Goal: Task Accomplishment & Management: Use online tool/utility

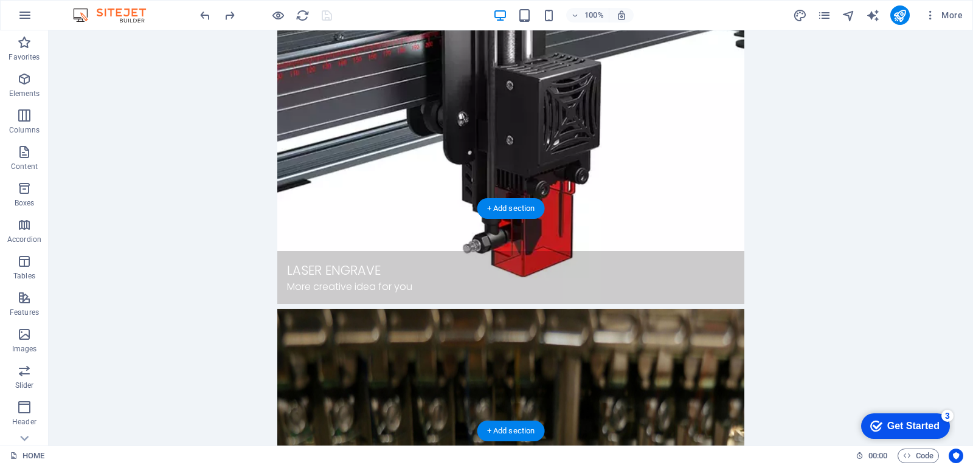
scroll to position [950, 0]
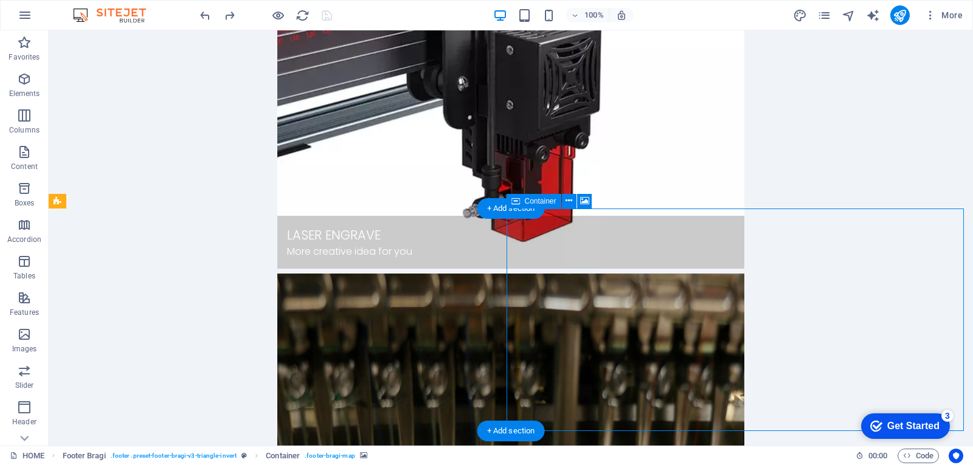
select select "px"
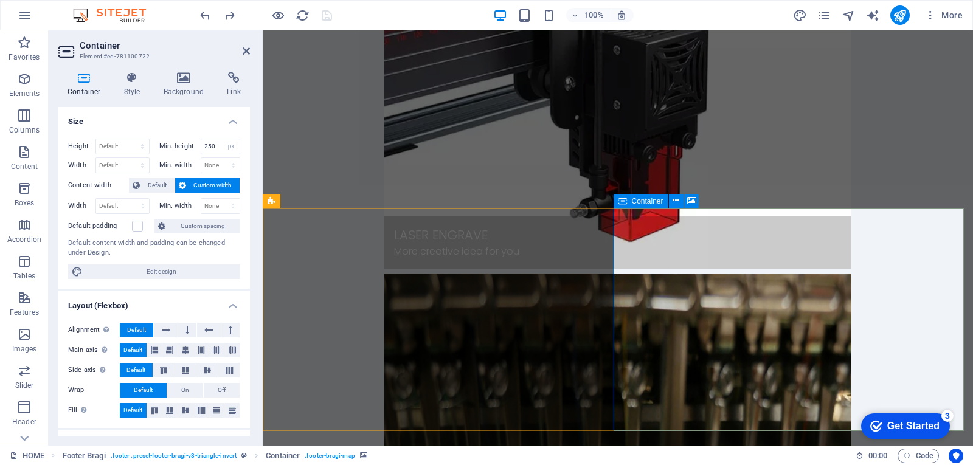
click at [135, 86] on h4 "Style" at bounding box center [135, 85] width 40 height 26
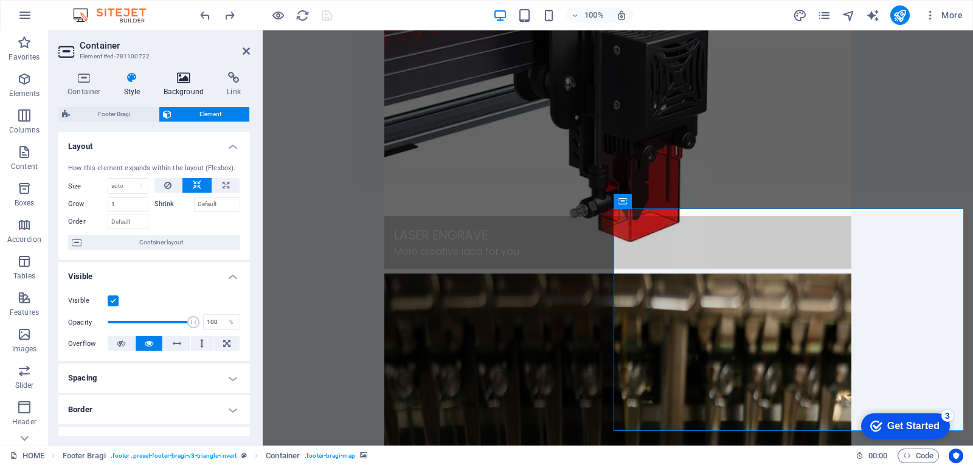
click at [174, 75] on icon at bounding box center [183, 78] width 59 height 12
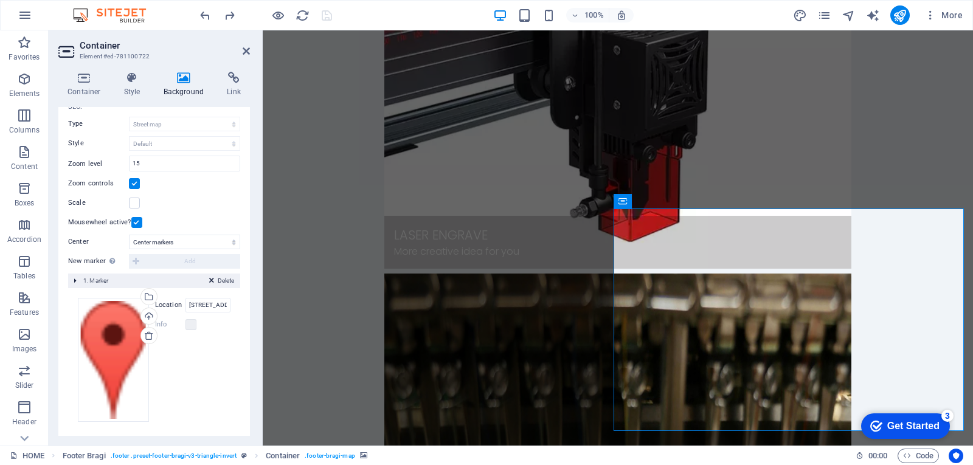
scroll to position [140, 0]
click at [171, 300] on label "Location" at bounding box center [170, 302] width 30 height 15
click at [185, 300] on input "[STREET_ADDRESS][PERSON_NAME]" at bounding box center [207, 302] width 45 height 15
click at [192, 384] on div "Drag files here, click to choose files or select files from Files or our free s…" at bounding box center [154, 357] width 153 height 124
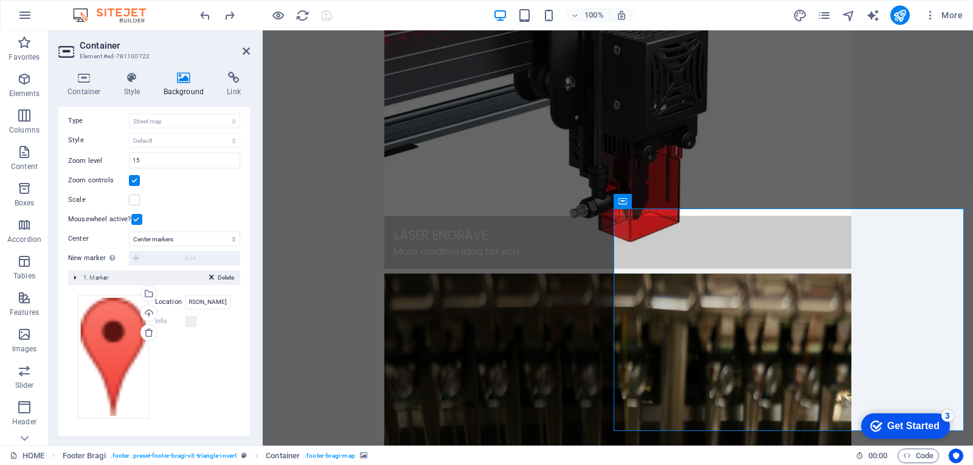
scroll to position [0, 0]
click at [119, 358] on div "Drag files here, click to choose files or select files from Files or our free s…" at bounding box center [113, 357] width 71 height 124
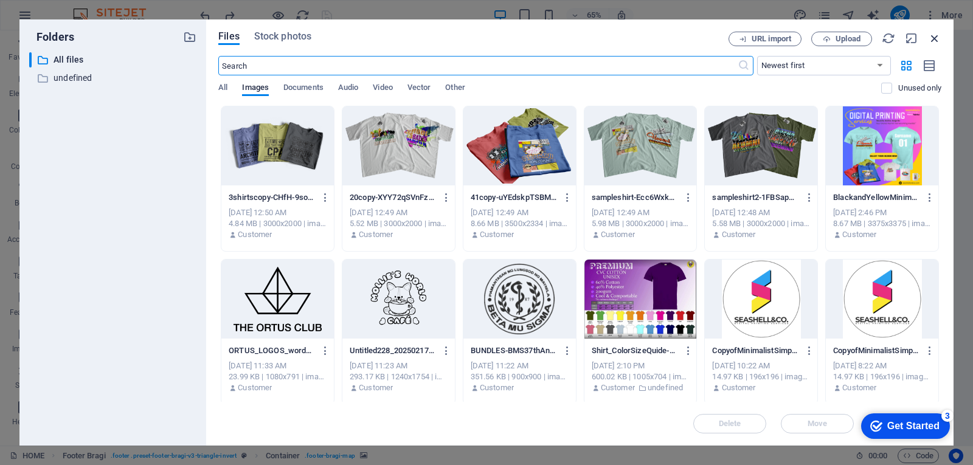
click at [931, 37] on icon "button" at bounding box center [934, 38] width 13 height 13
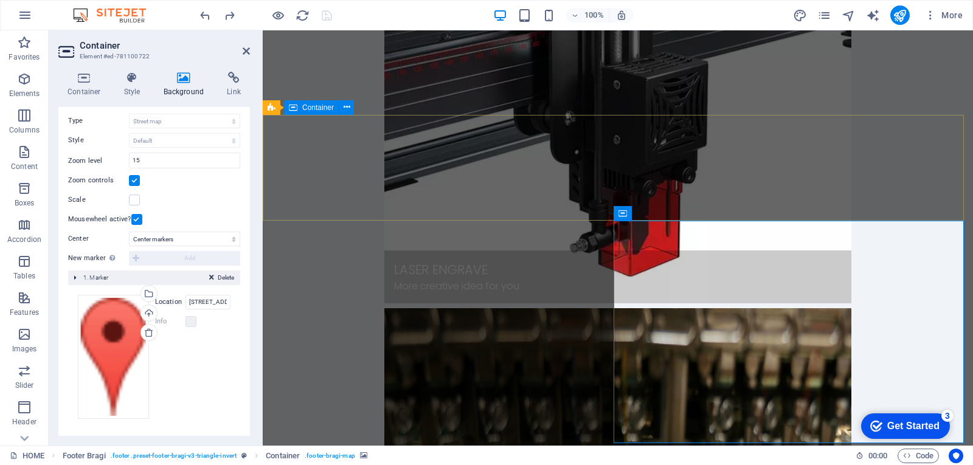
scroll to position [950, 0]
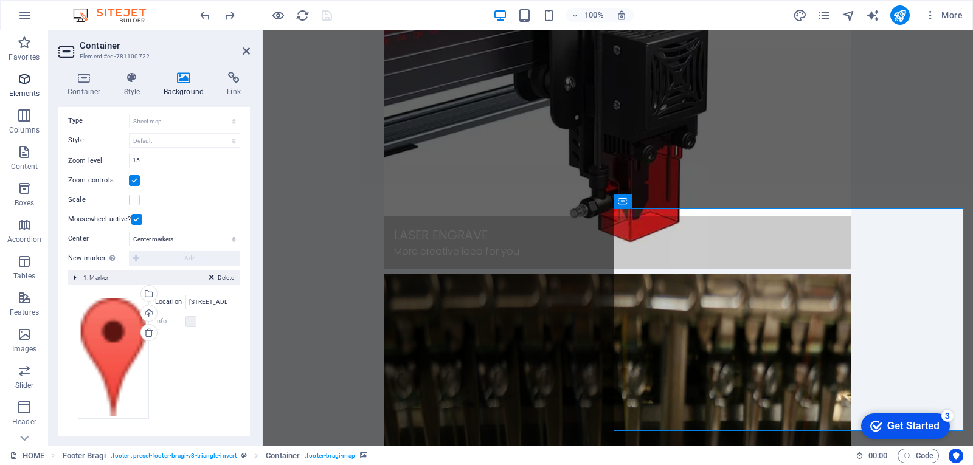
click at [25, 86] on span "Elements" at bounding box center [24, 86] width 49 height 29
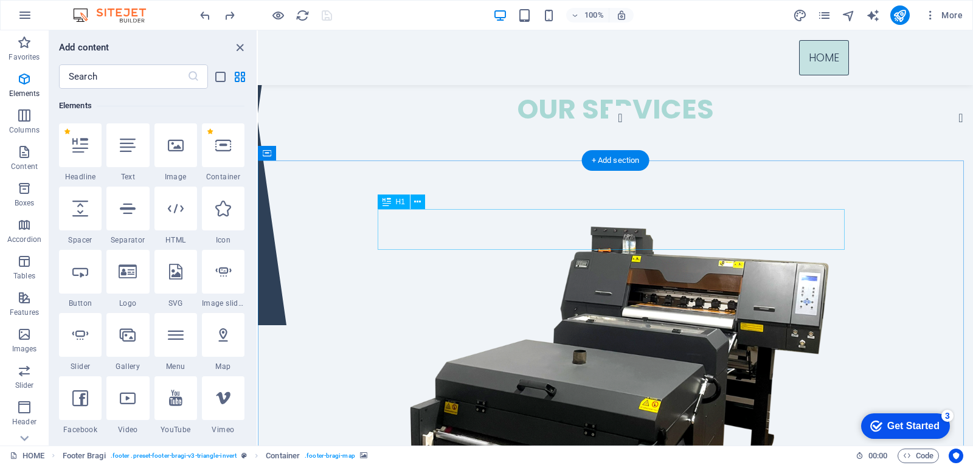
scroll to position [0, 0]
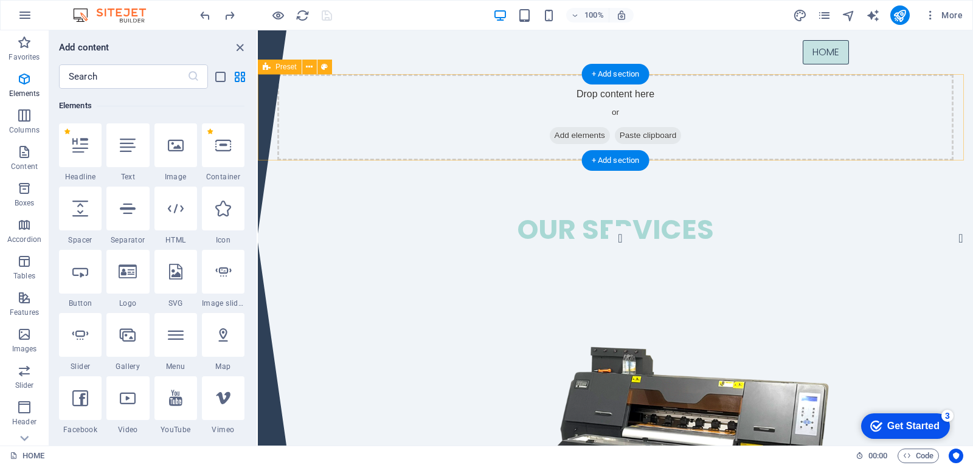
click at [434, 124] on div "Drop content here or Add elements Paste clipboard" at bounding box center [615, 117] width 676 height 86
click at [438, 124] on div "Drop content here or Add elements Paste clipboard" at bounding box center [615, 117] width 676 height 86
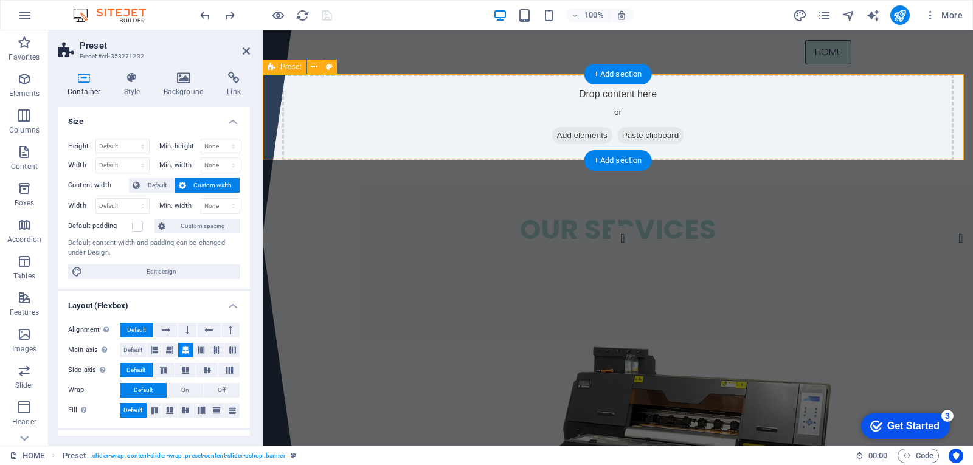
click at [457, 119] on div "Drop content here or Add elements Paste clipboard" at bounding box center [617, 117] width 671 height 86
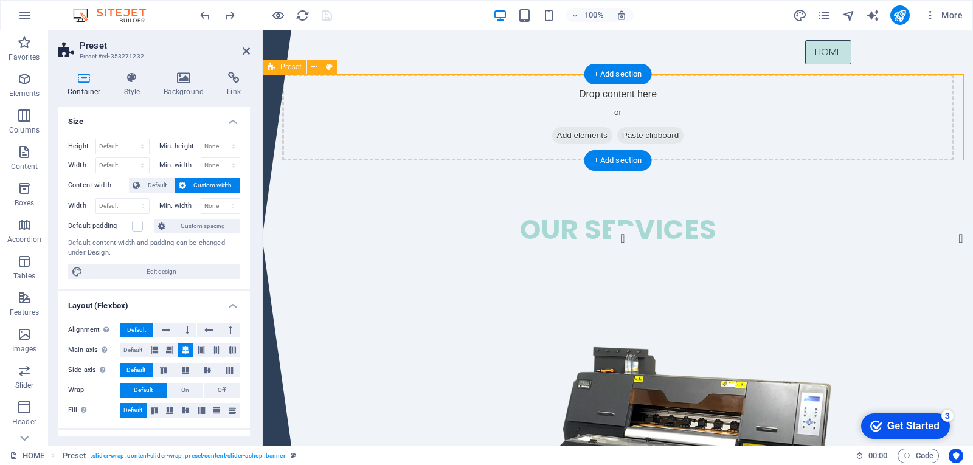
click at [457, 119] on div "Drop content here or Add elements Paste clipboard" at bounding box center [617, 117] width 671 height 86
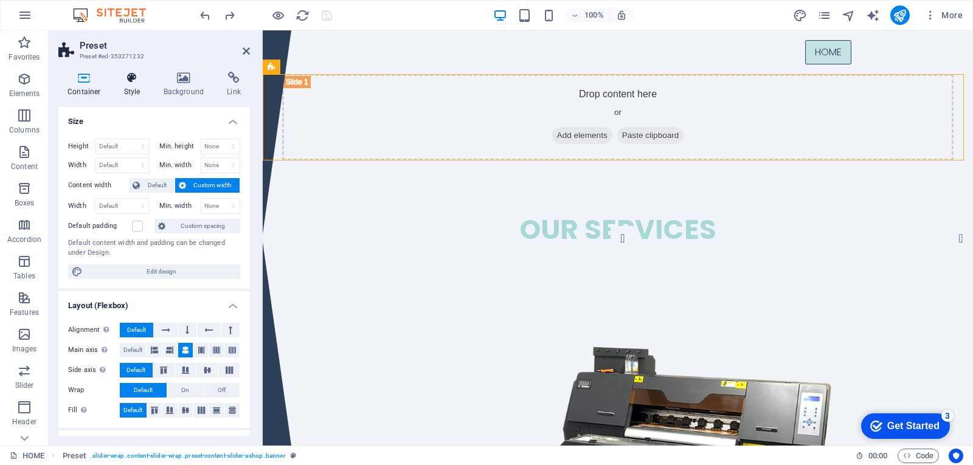
click at [129, 78] on icon at bounding box center [132, 78] width 35 height 12
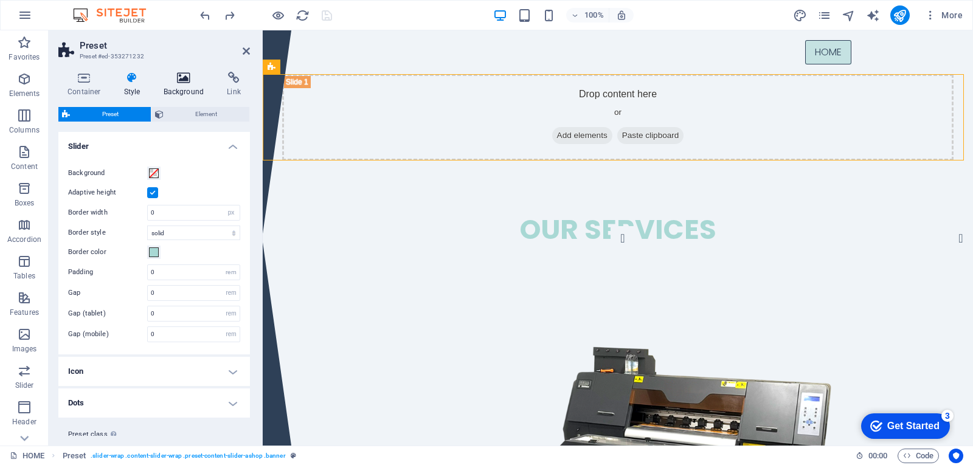
click at [187, 79] on icon at bounding box center [183, 78] width 59 height 12
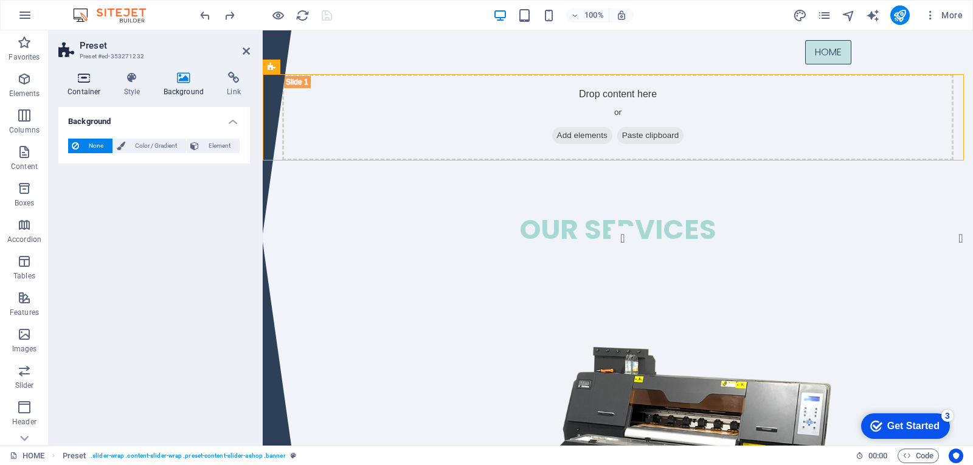
click at [80, 81] on icon at bounding box center [84, 78] width 52 height 12
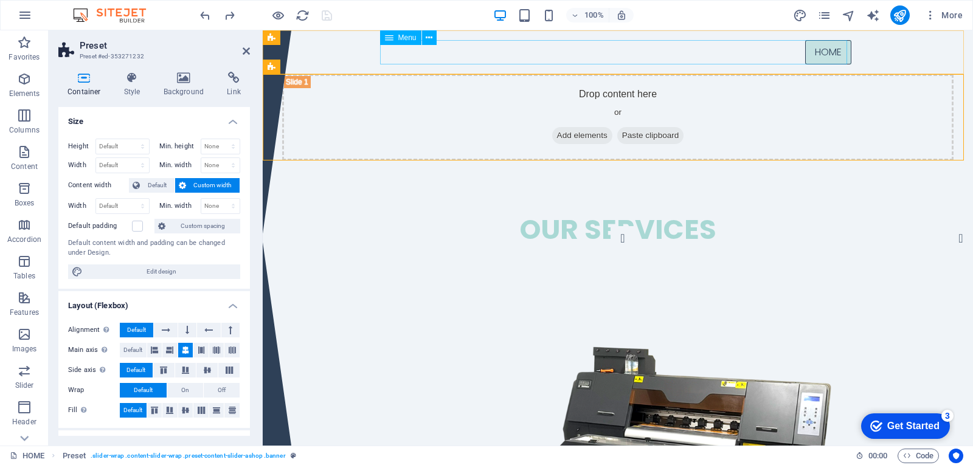
click at [827, 51] on nav "HOME" at bounding box center [617, 52] width 467 height 24
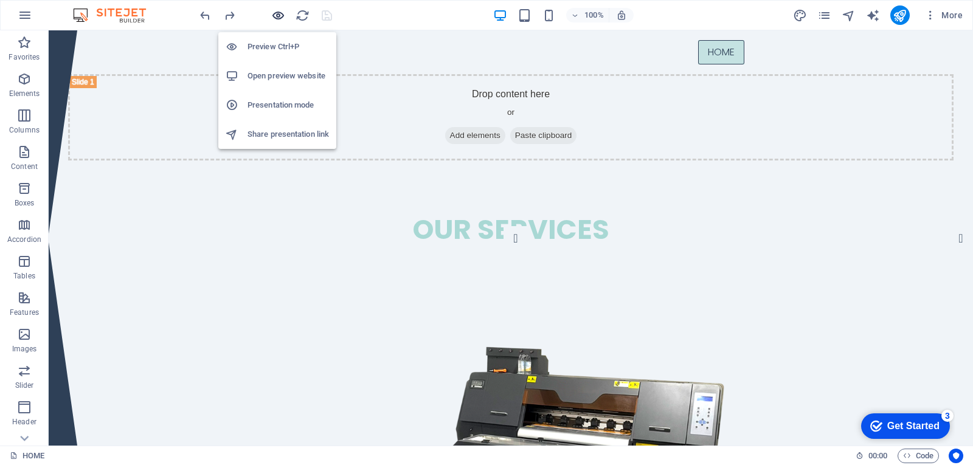
click at [277, 16] on icon "button" at bounding box center [278, 16] width 14 height 14
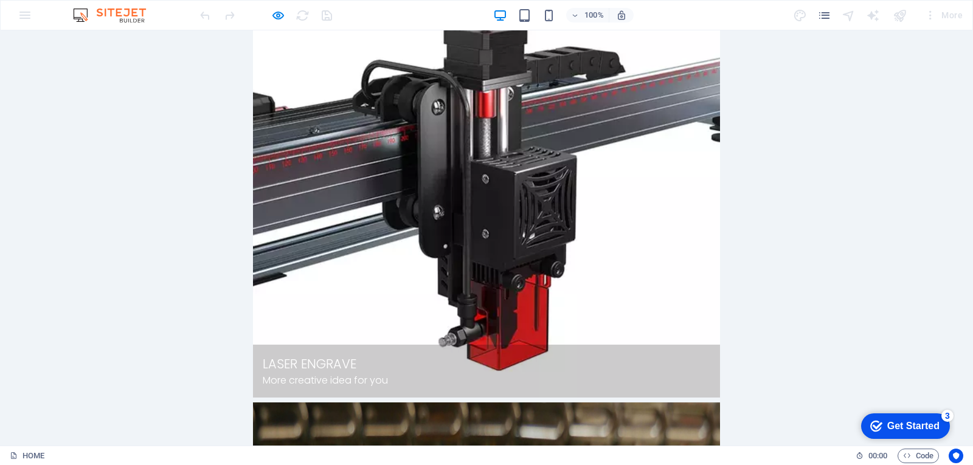
scroll to position [778, 0]
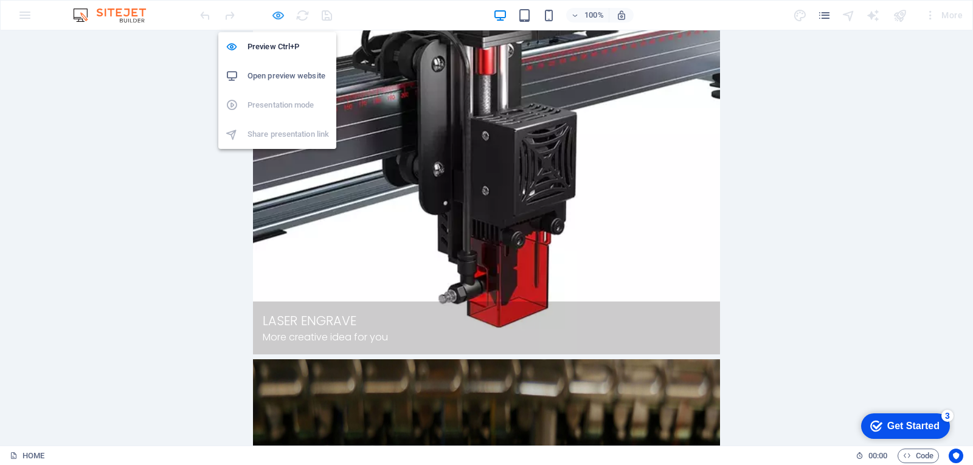
click at [284, 12] on icon "button" at bounding box center [278, 16] width 14 height 14
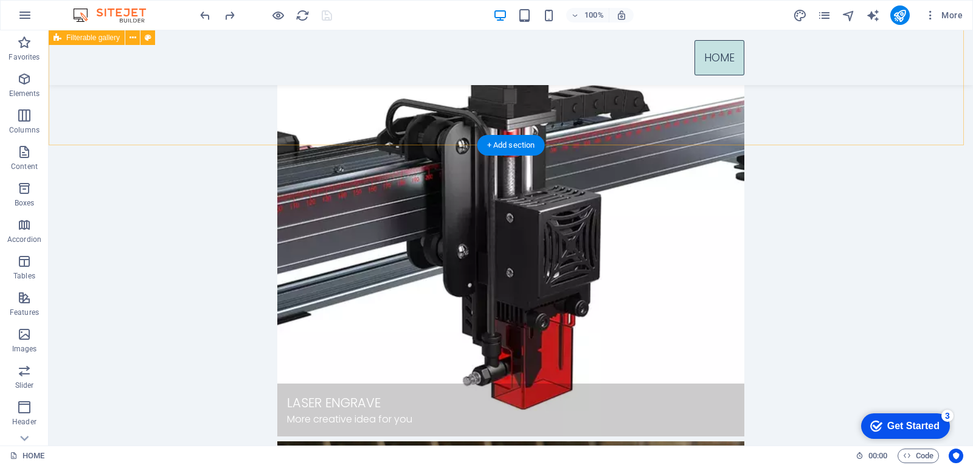
scroll to position [646, 0]
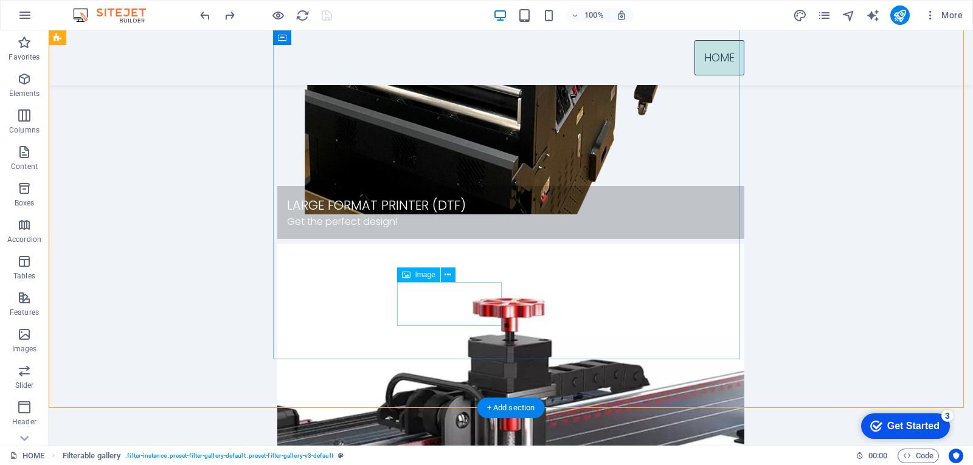
scroll to position [403, 0]
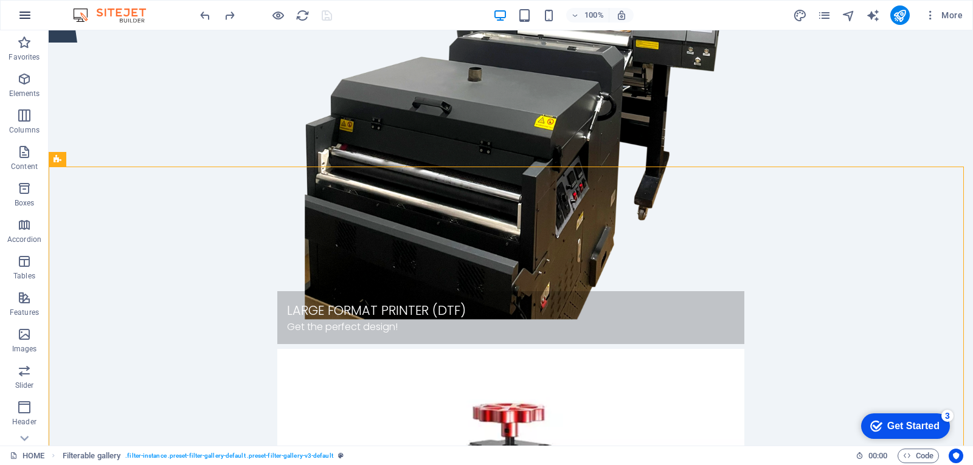
click at [22, 13] on icon "button" at bounding box center [25, 15] width 15 height 15
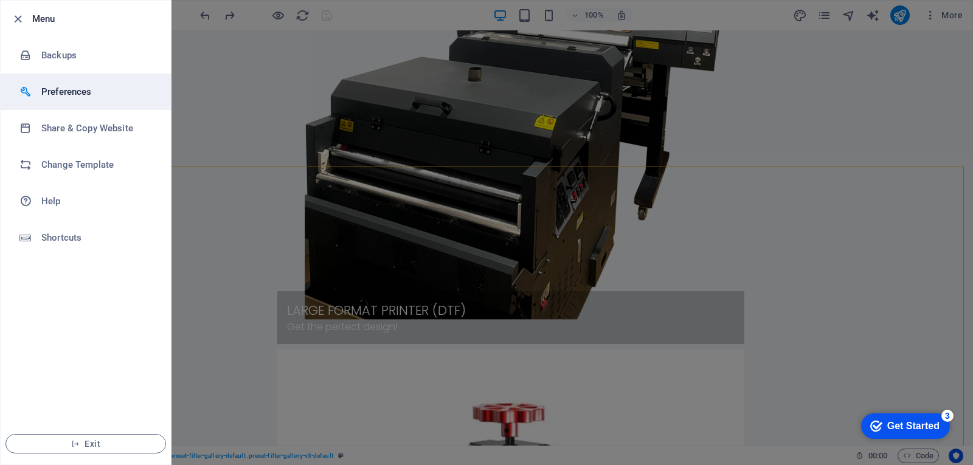
click at [47, 94] on h6 "Preferences" at bounding box center [97, 91] width 112 height 15
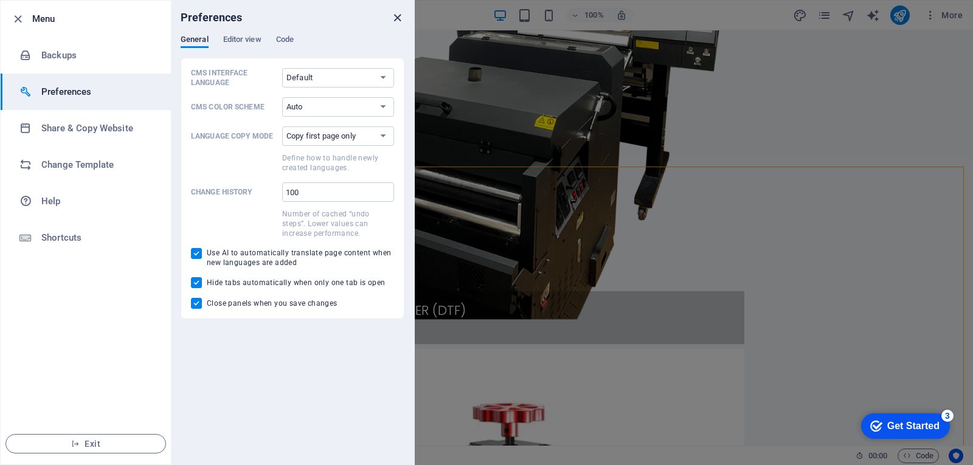
click at [396, 14] on icon "close" at bounding box center [397, 18] width 14 height 14
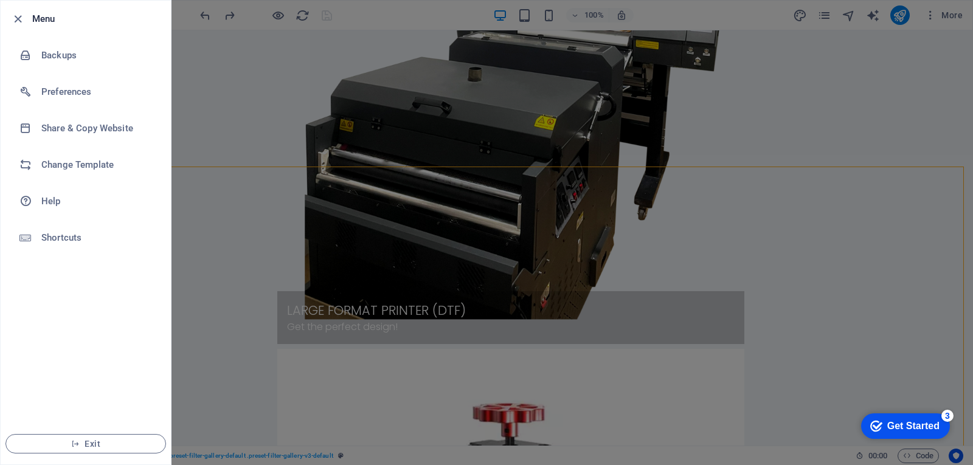
click at [496, 80] on div at bounding box center [486, 232] width 973 height 465
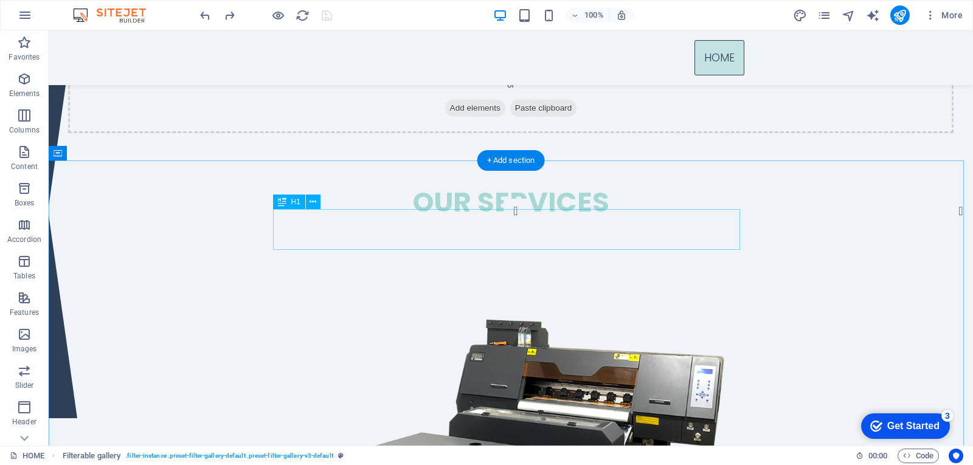
scroll to position [0, 0]
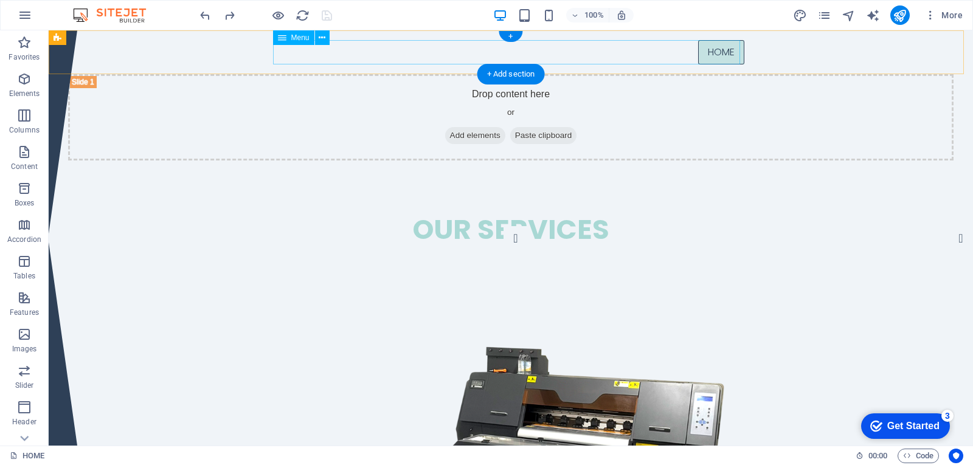
click at [725, 52] on nav "HOME" at bounding box center [510, 52] width 467 height 24
select select
select select "primary"
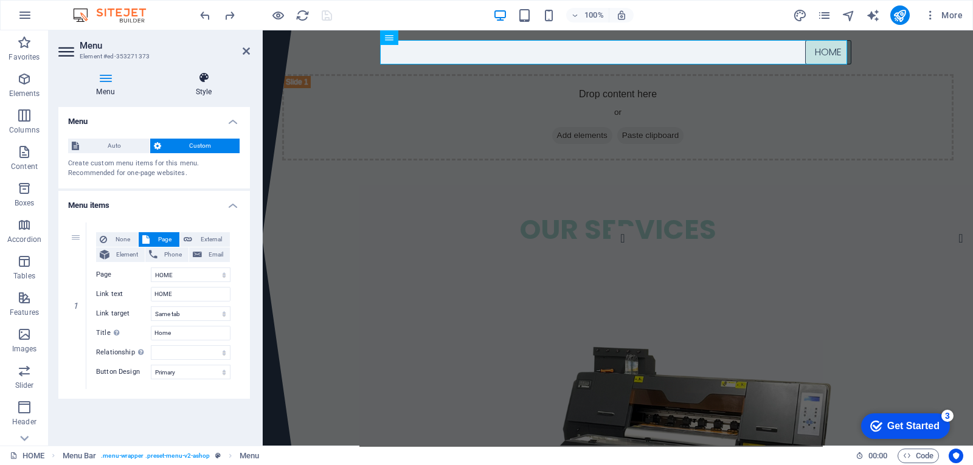
click at [205, 89] on h4 "Style" at bounding box center [203, 85] width 92 height 26
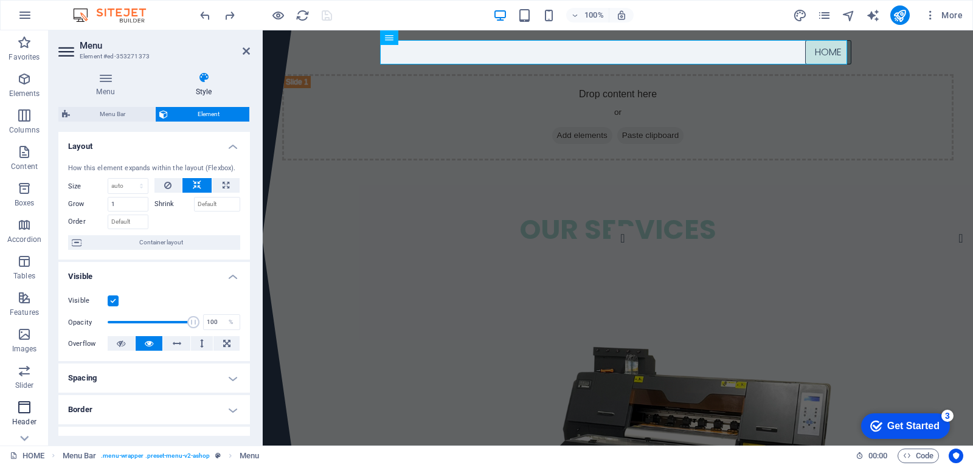
click at [24, 418] on p "Header" at bounding box center [24, 422] width 24 height 10
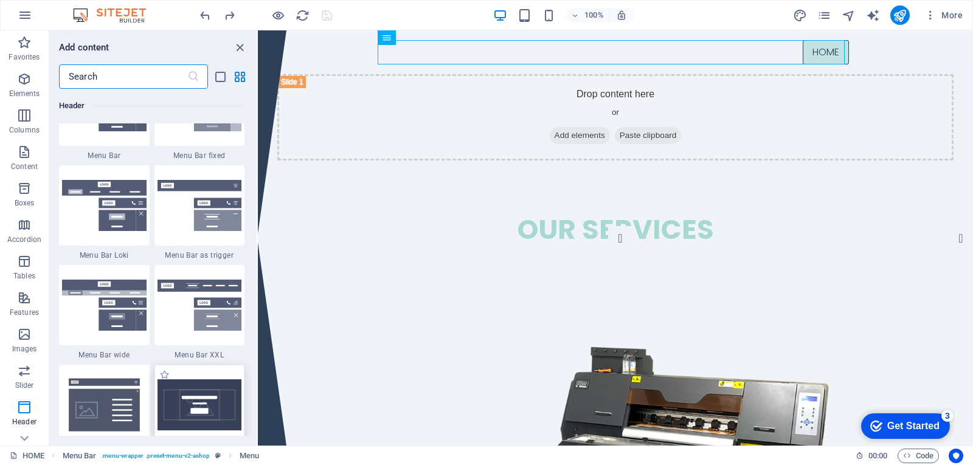
scroll to position [7563, 0]
